Goal: Information Seeking & Learning: Learn about a topic

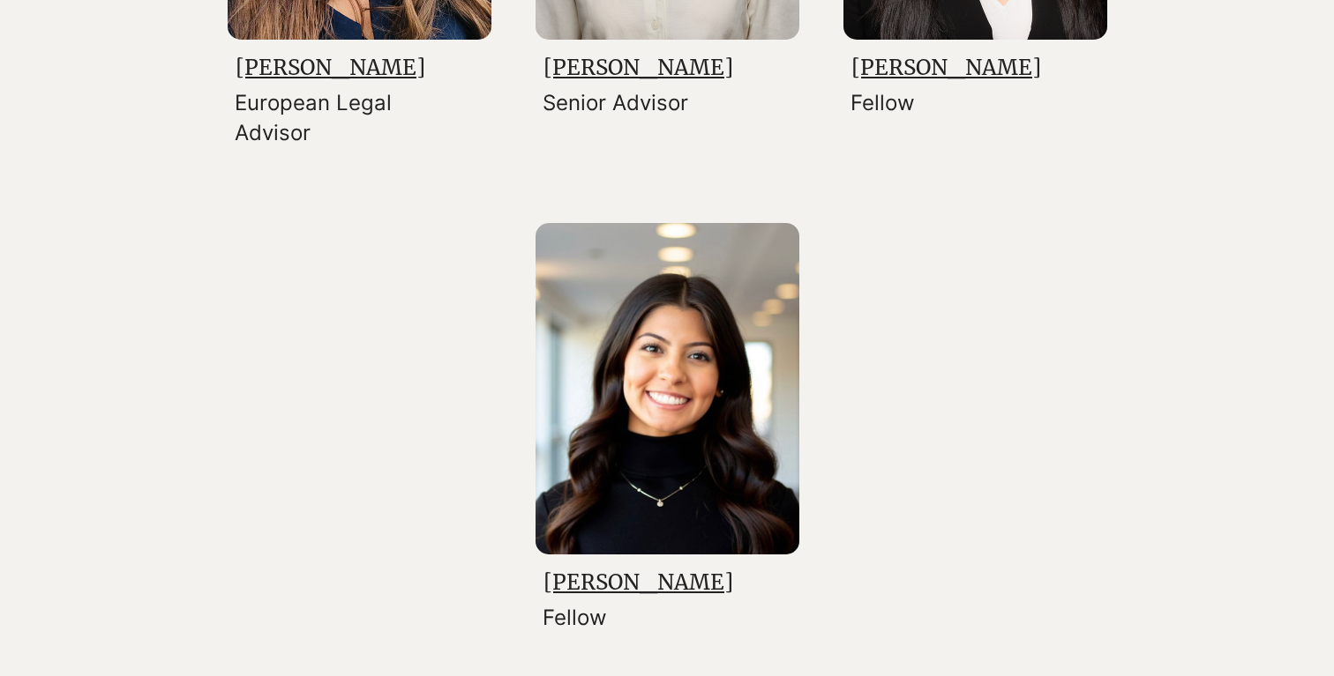
scroll to position [3250, 0]
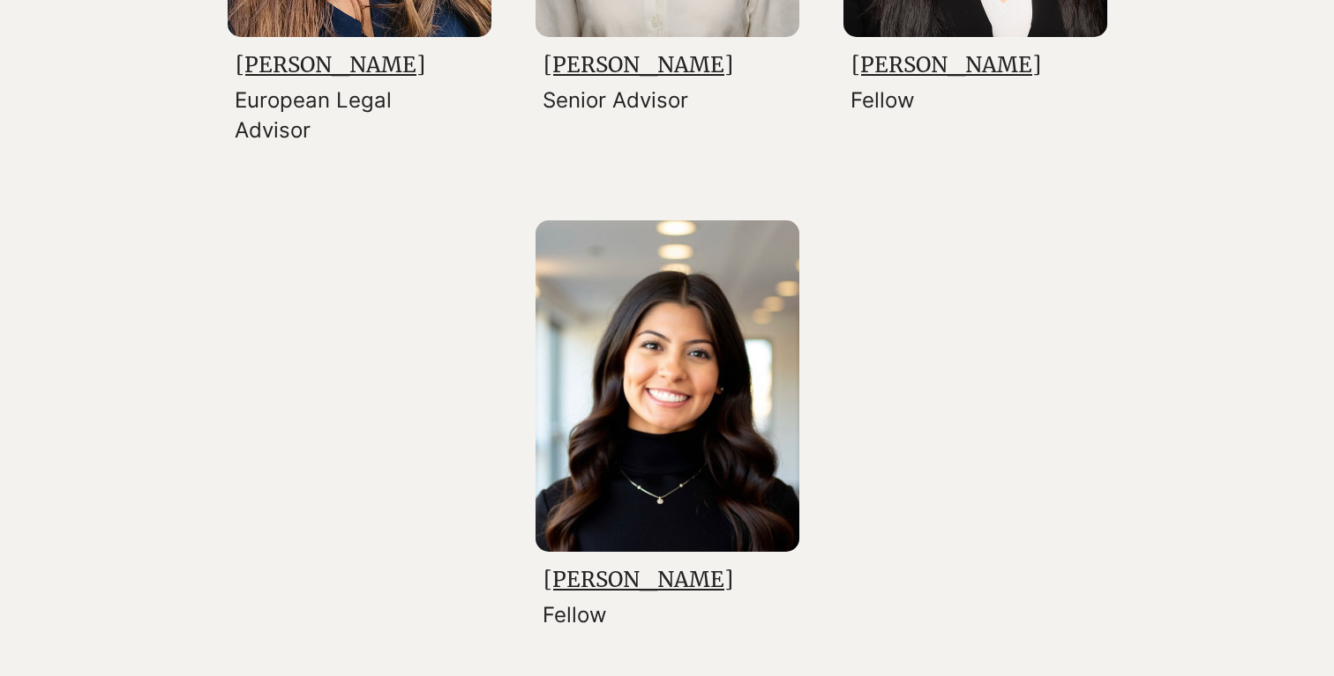
click at [612, 574] on link "[PERSON_NAME]" at bounding box center [638, 579] width 190 height 27
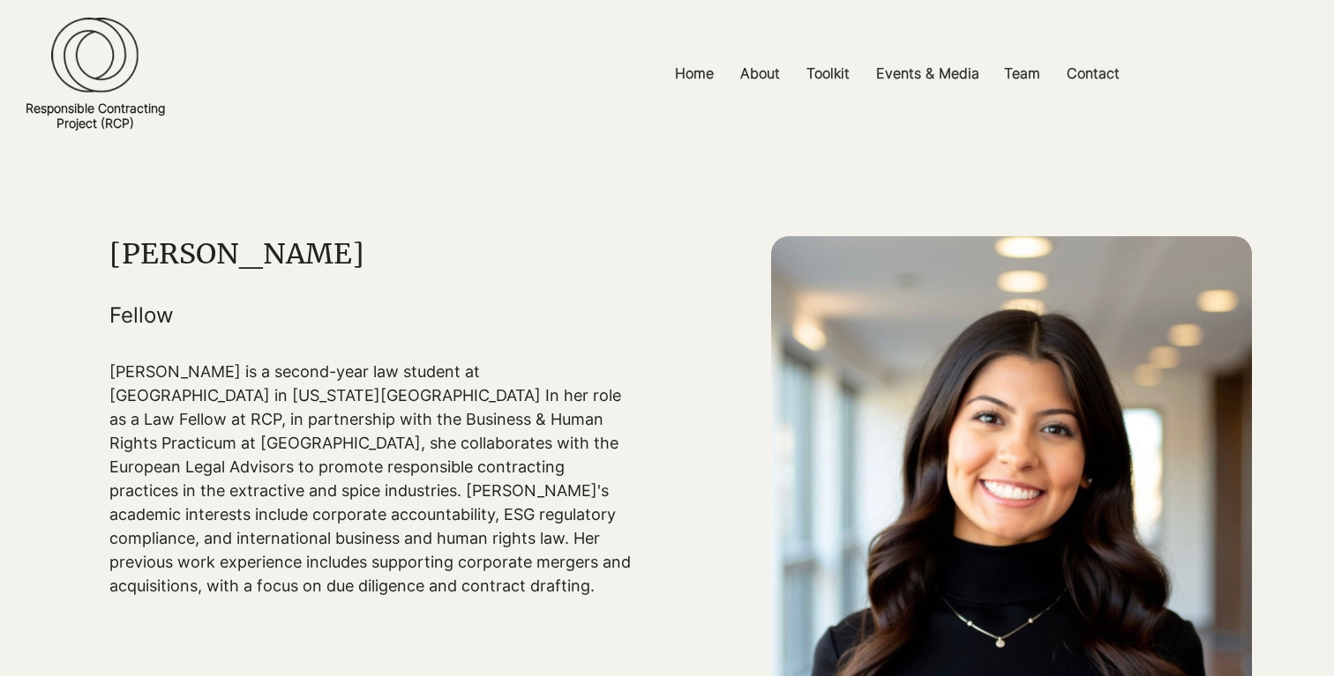
click at [473, 333] on div "main content" at bounding box center [371, 417] width 524 height 362
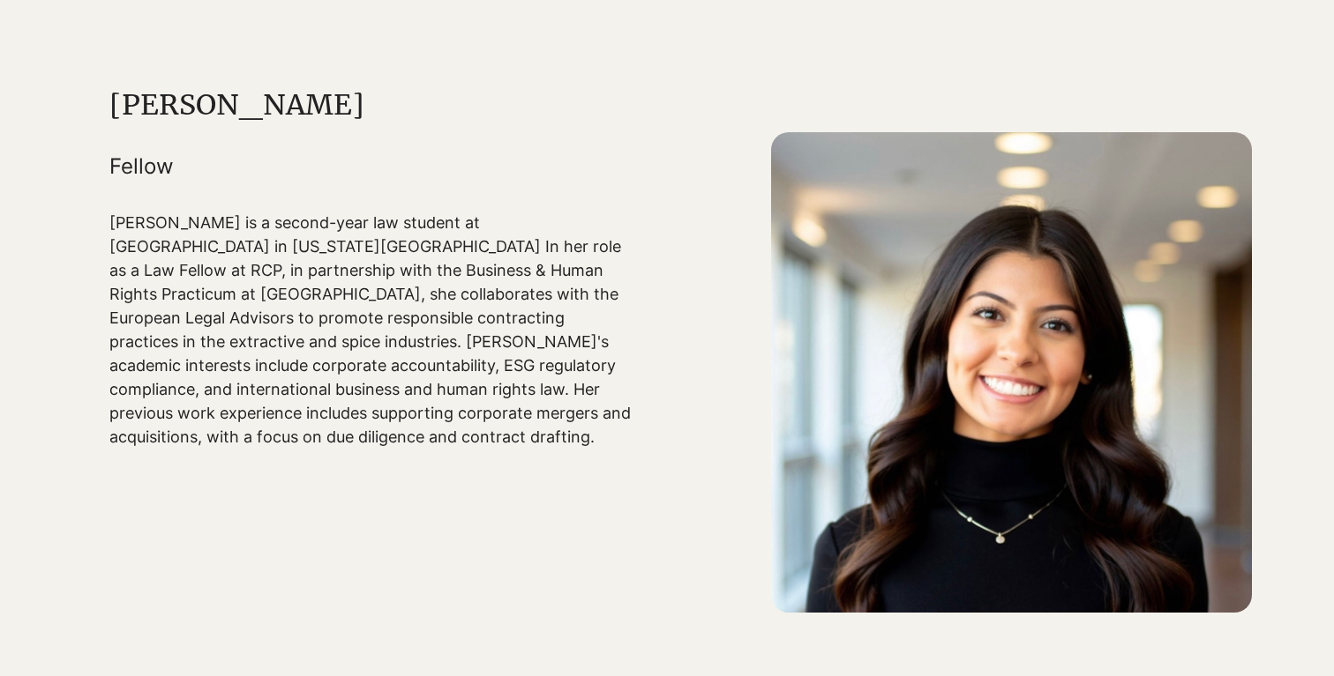
scroll to position [153, 0]
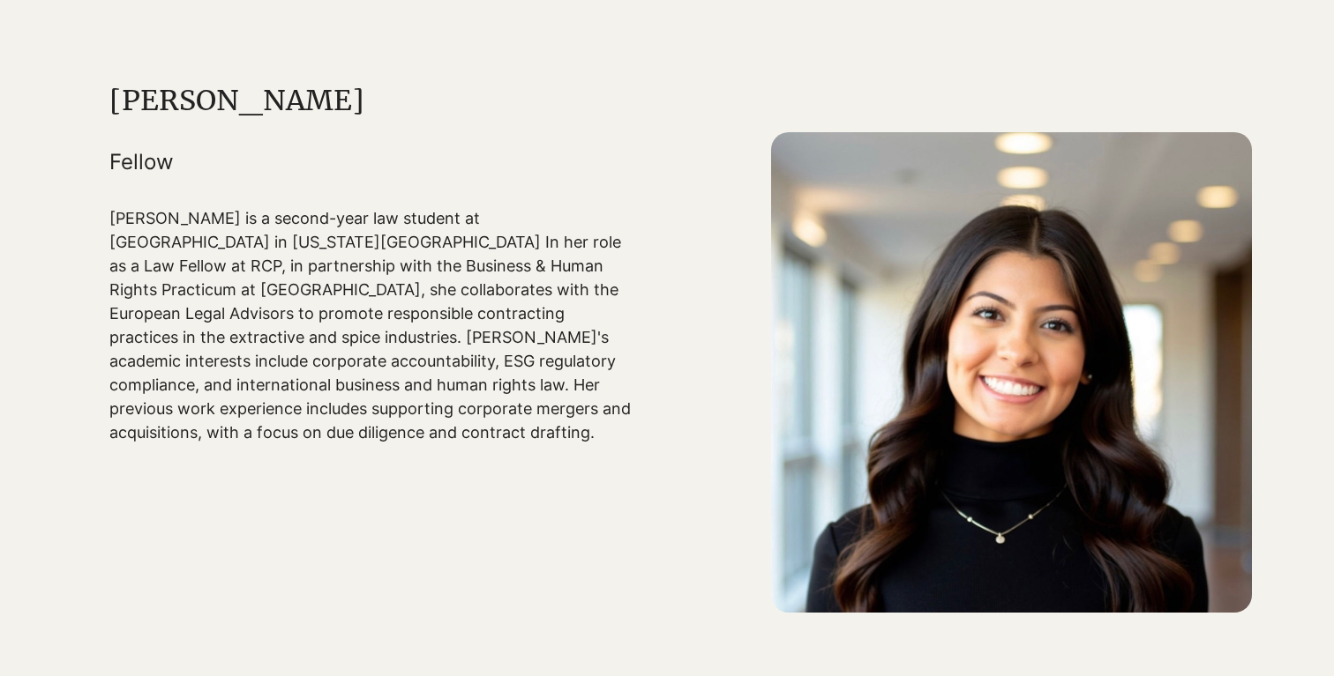
click at [541, 311] on p "[PERSON_NAME] is a second-year law student at [GEOGRAPHIC_DATA] in [US_STATE][G…" at bounding box center [371, 325] width 524 height 238
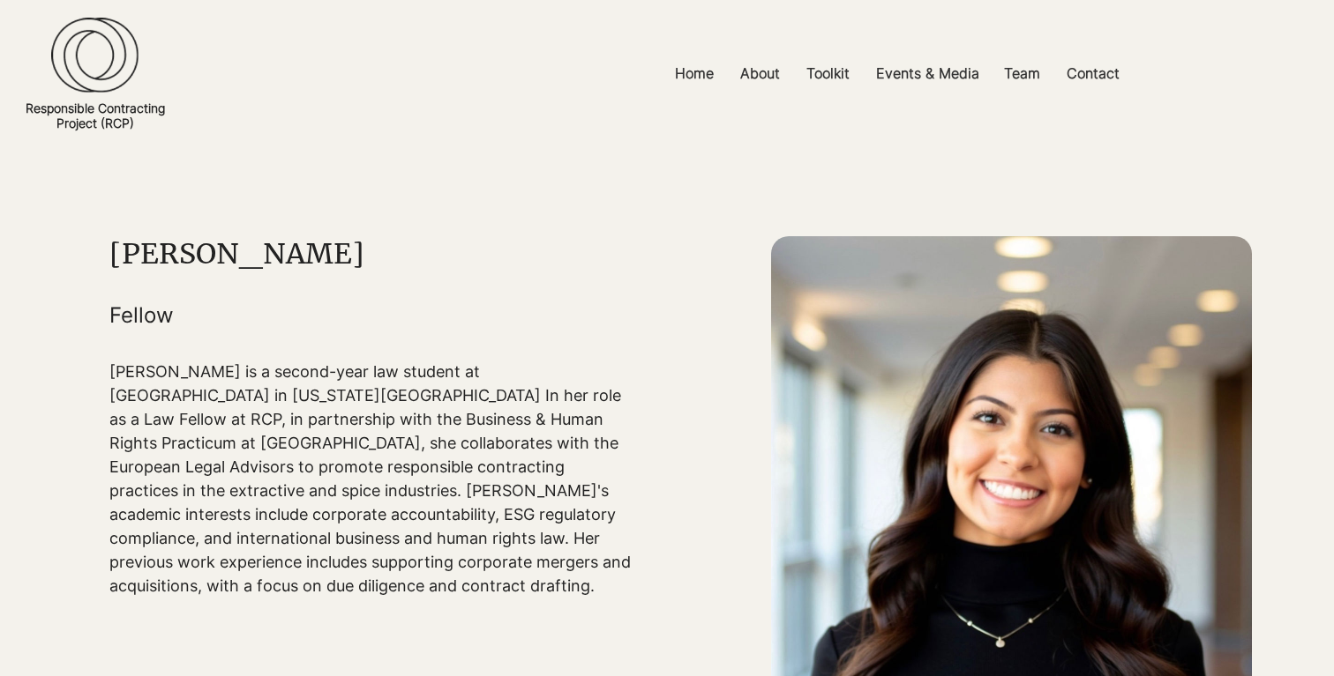
click at [129, 104] on link "Responsible Contracting Project (RCP)" at bounding box center [95, 116] width 139 height 30
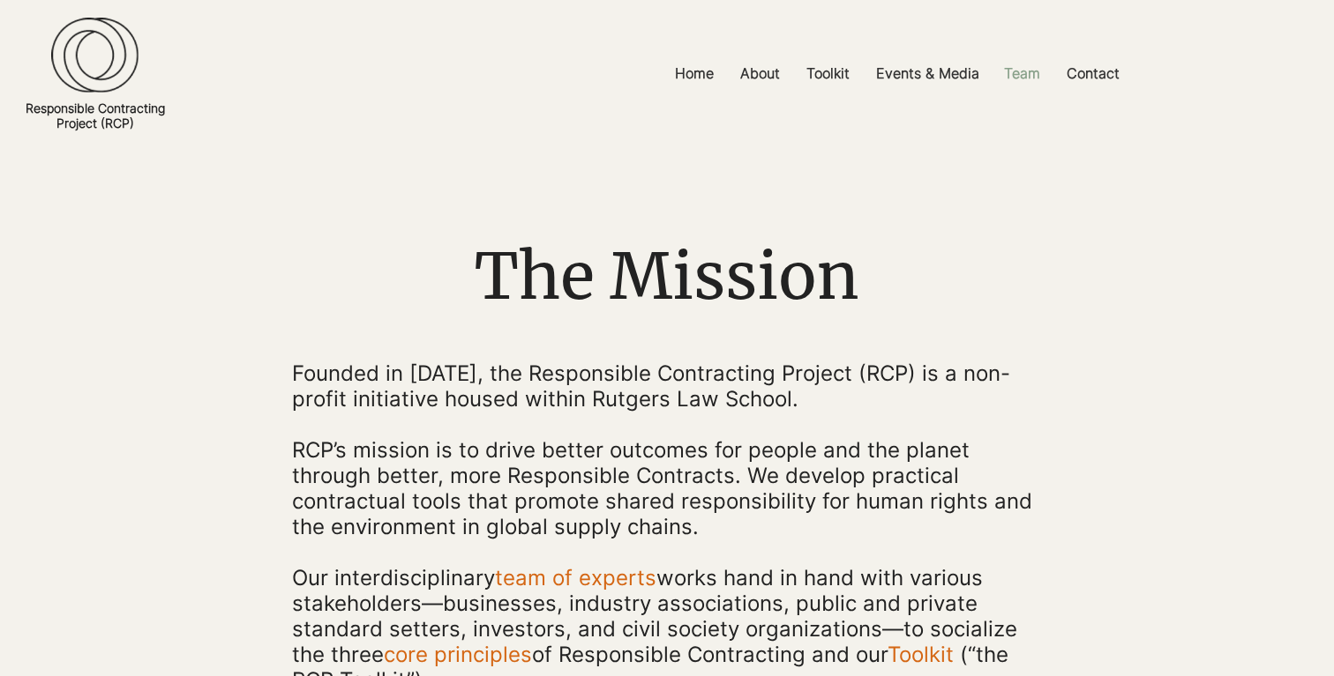
click at [1021, 71] on p "Team" at bounding box center [1022, 74] width 54 height 40
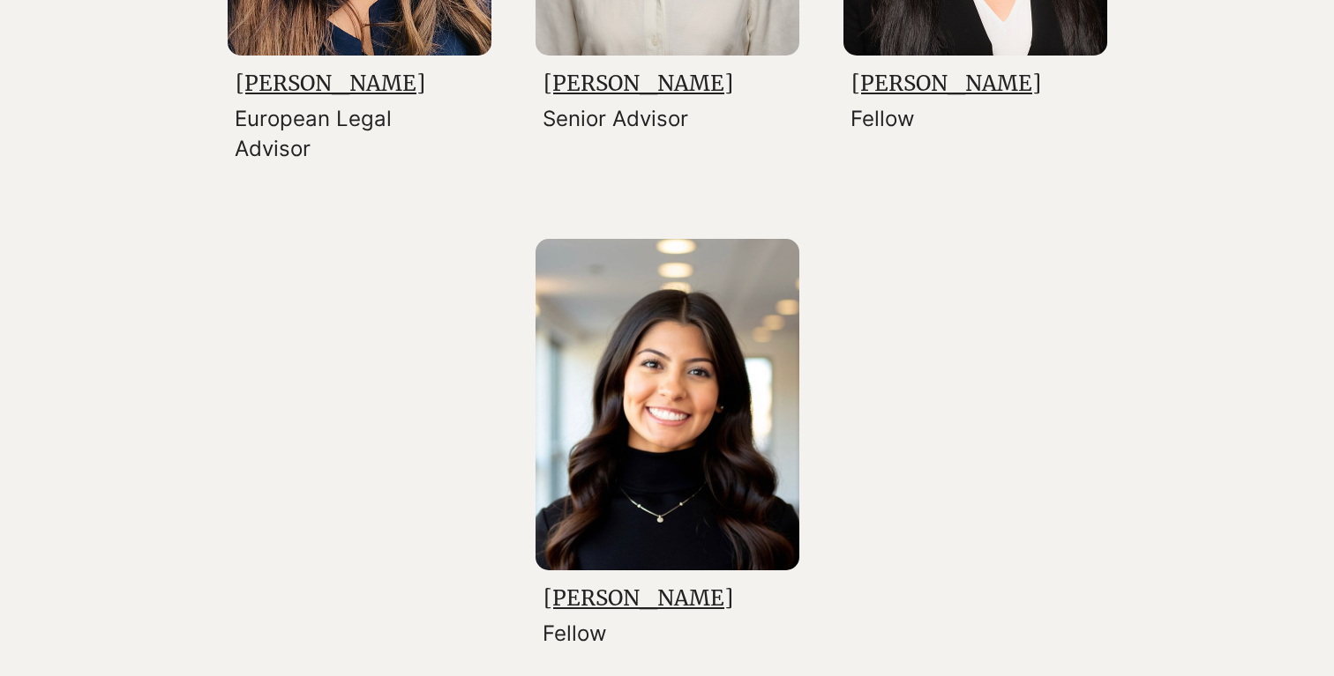
scroll to position [2961, 0]
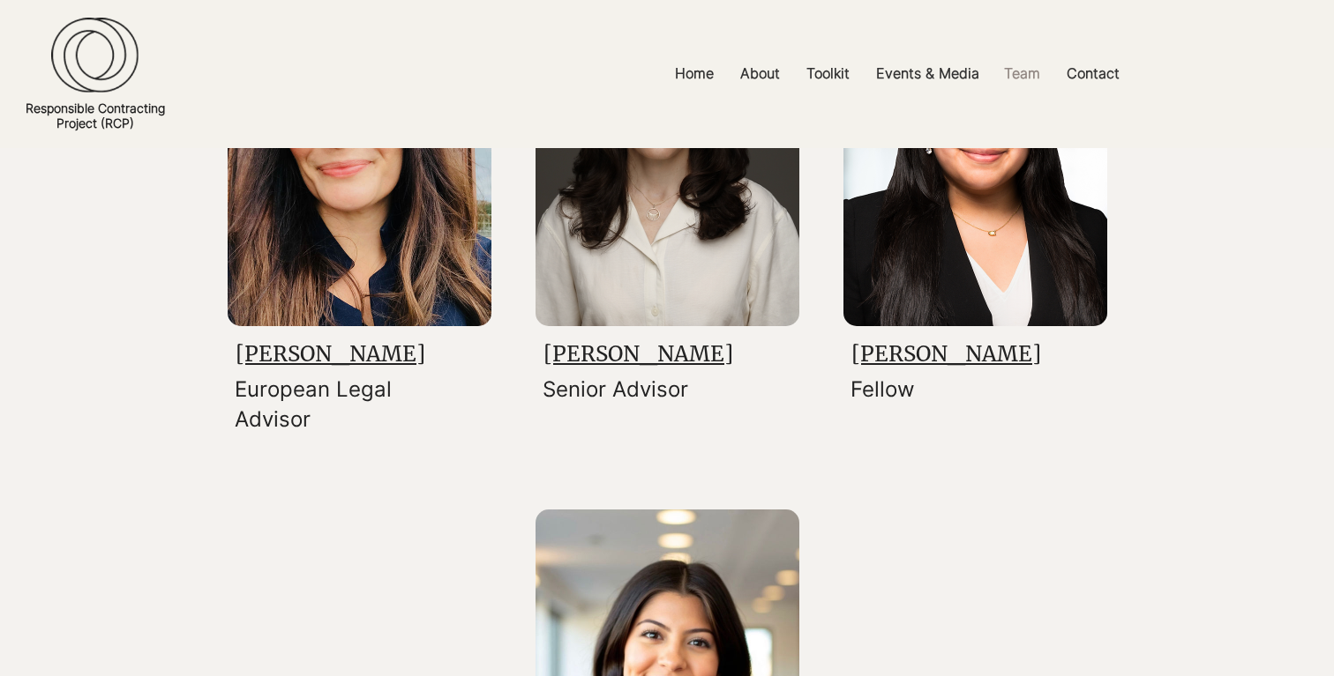
click at [1031, 285] on img at bounding box center [975, 161] width 264 height 332
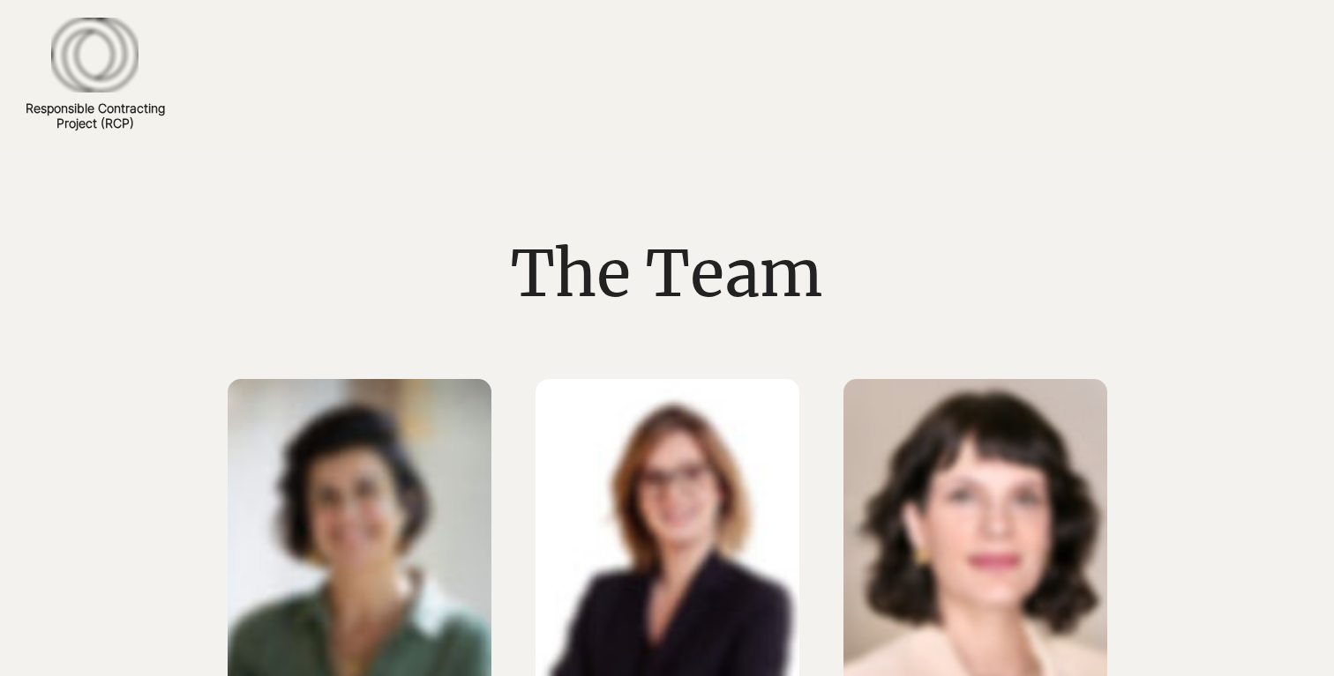
scroll to position [2961, 0]
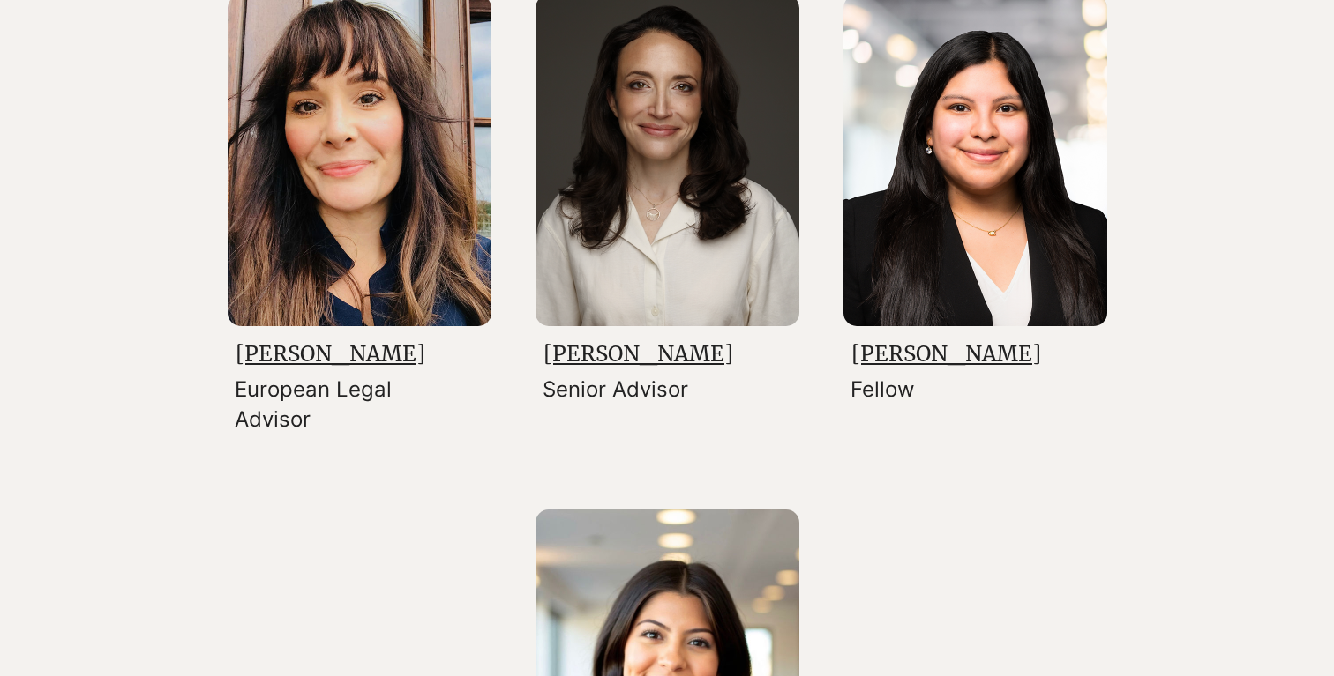
click at [934, 354] on link "[PERSON_NAME]" at bounding box center [946, 353] width 190 height 27
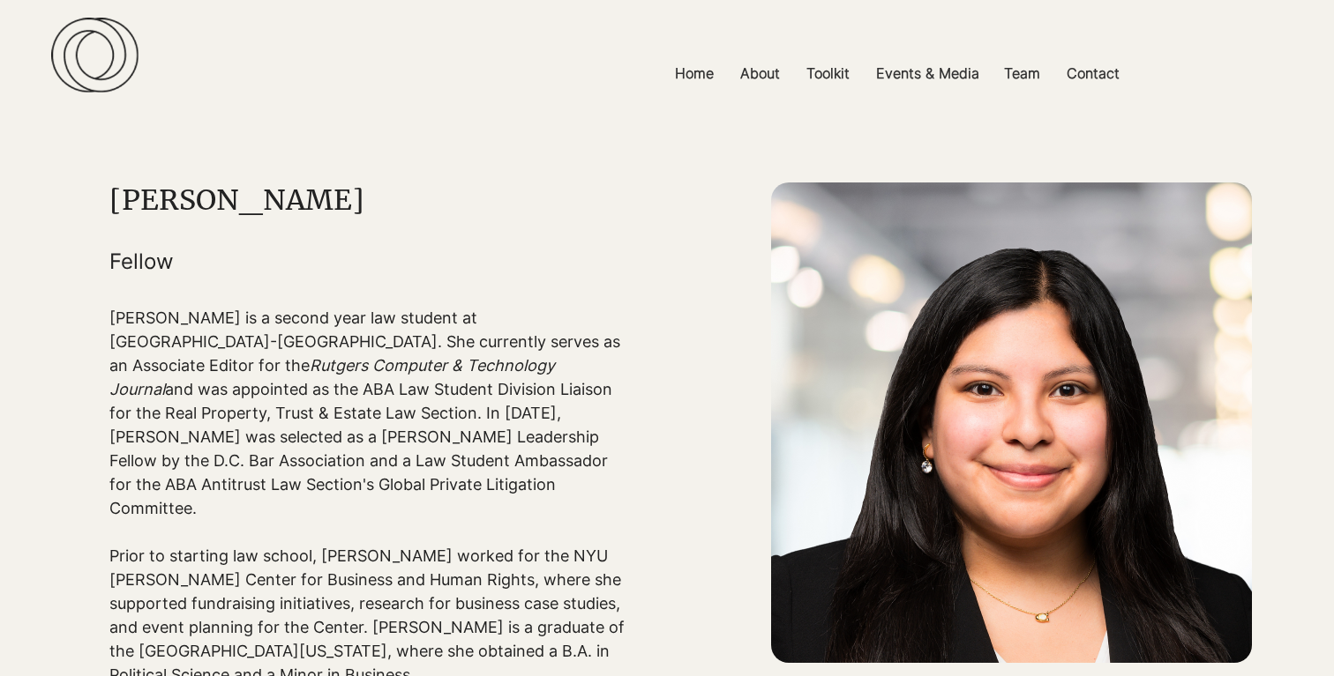
scroll to position [69, 0]
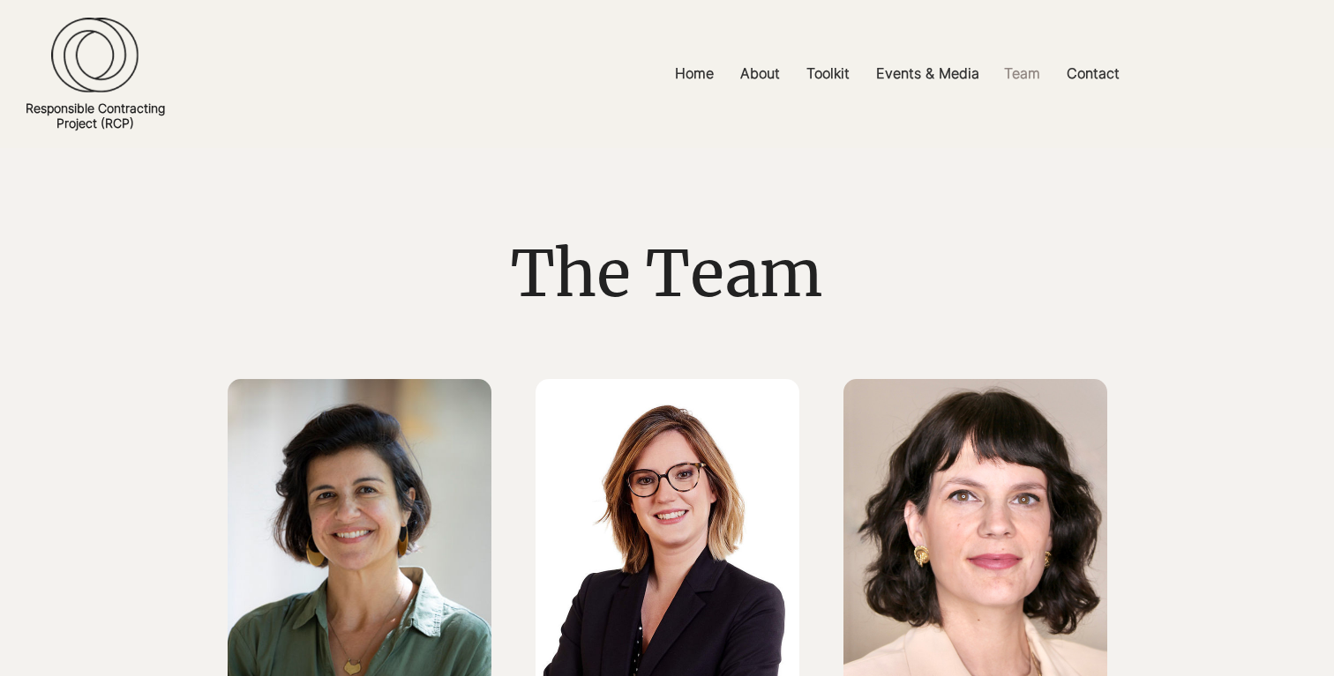
click at [91, 81] on img at bounding box center [94, 56] width 87 height 76
